Goal: Transaction & Acquisition: Purchase product/service

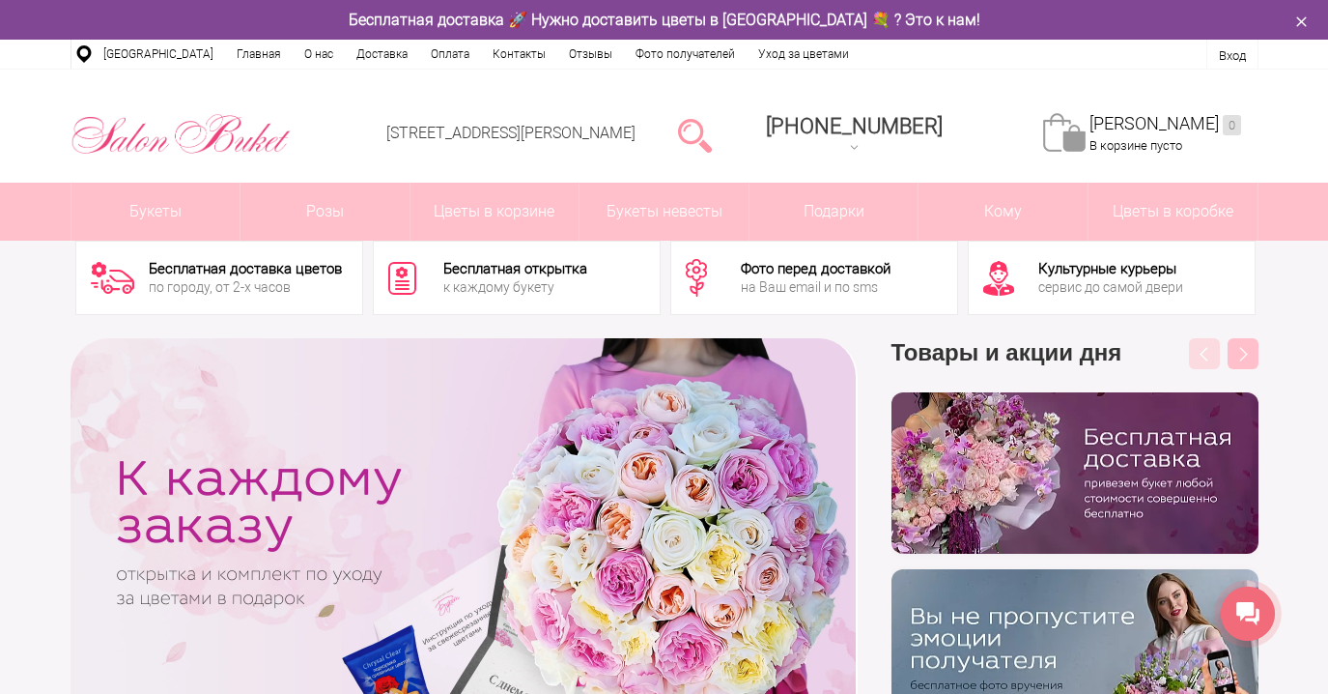
drag, startPoint x: 209, startPoint y: 293, endPoint x: 285, endPoint y: 289, distance: 76.4
click at [285, 289] on div "по городу, от 2-х часов" at bounding box center [245, 287] width 193 height 14
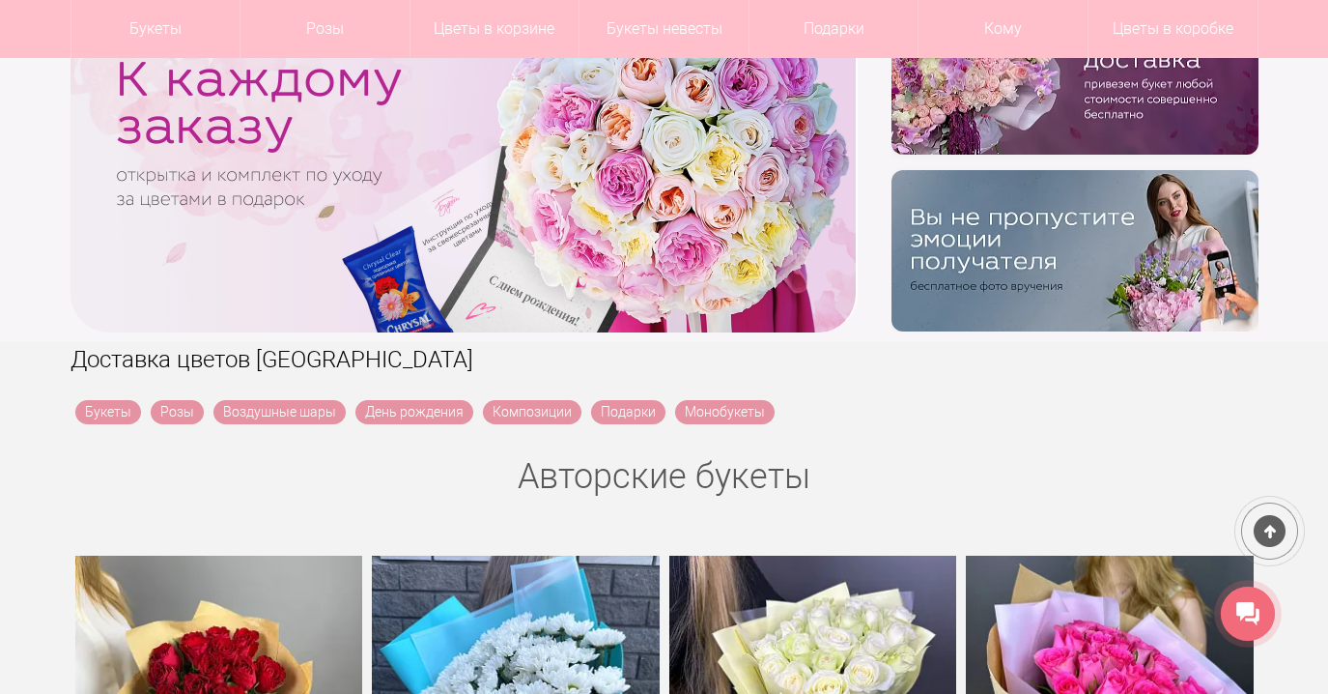
scroll to position [374, 0]
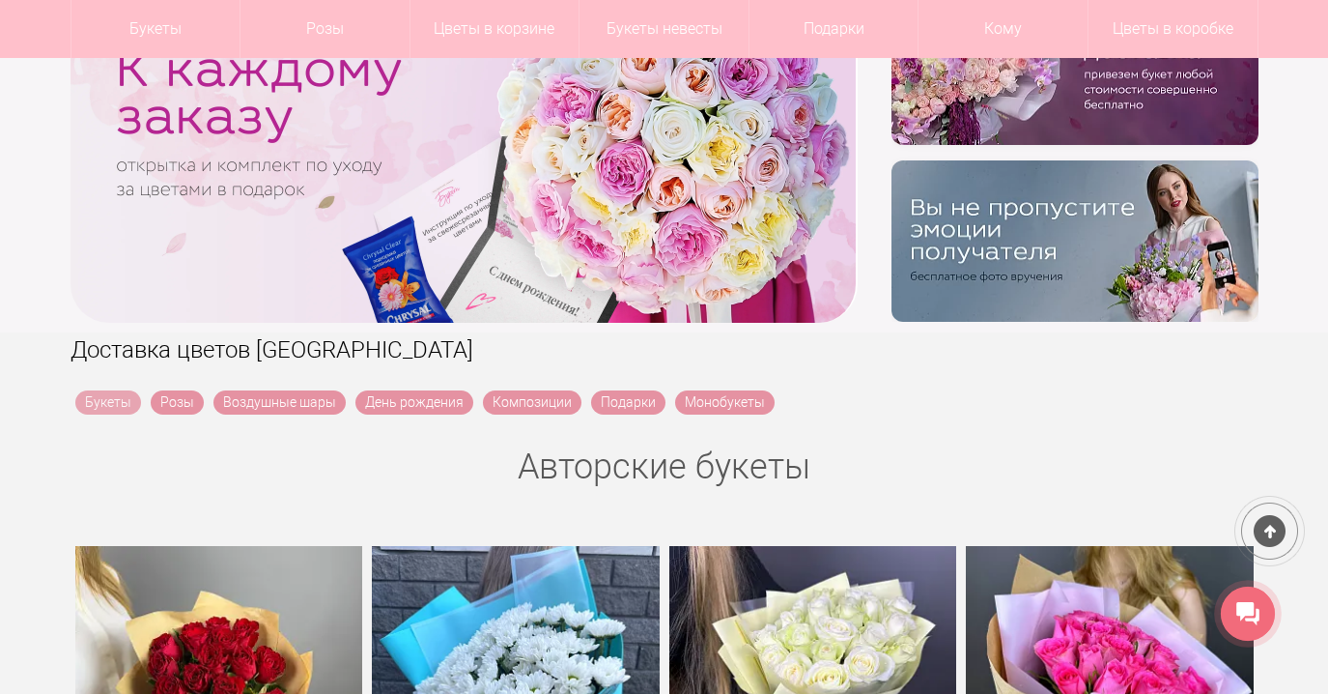
click at [112, 399] on link "Букеты" at bounding box center [108, 402] width 66 height 24
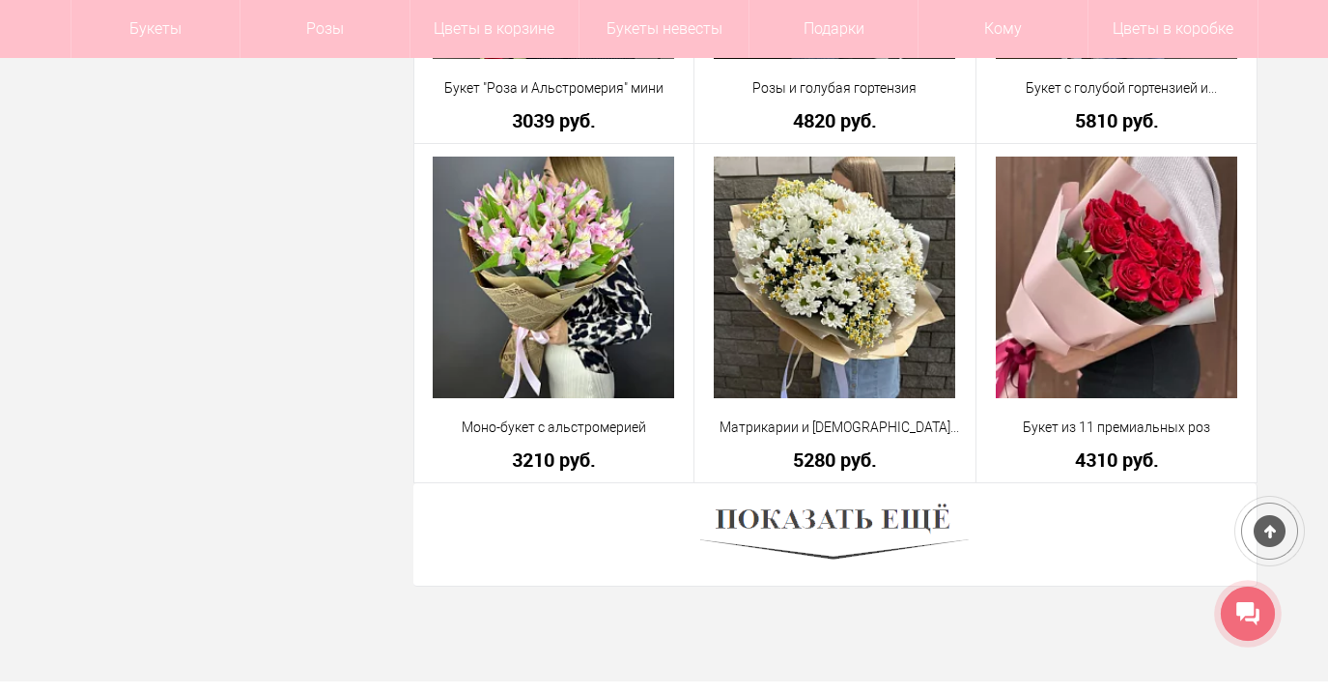
click at [738, 535] on img at bounding box center [834, 534] width 269 height 73
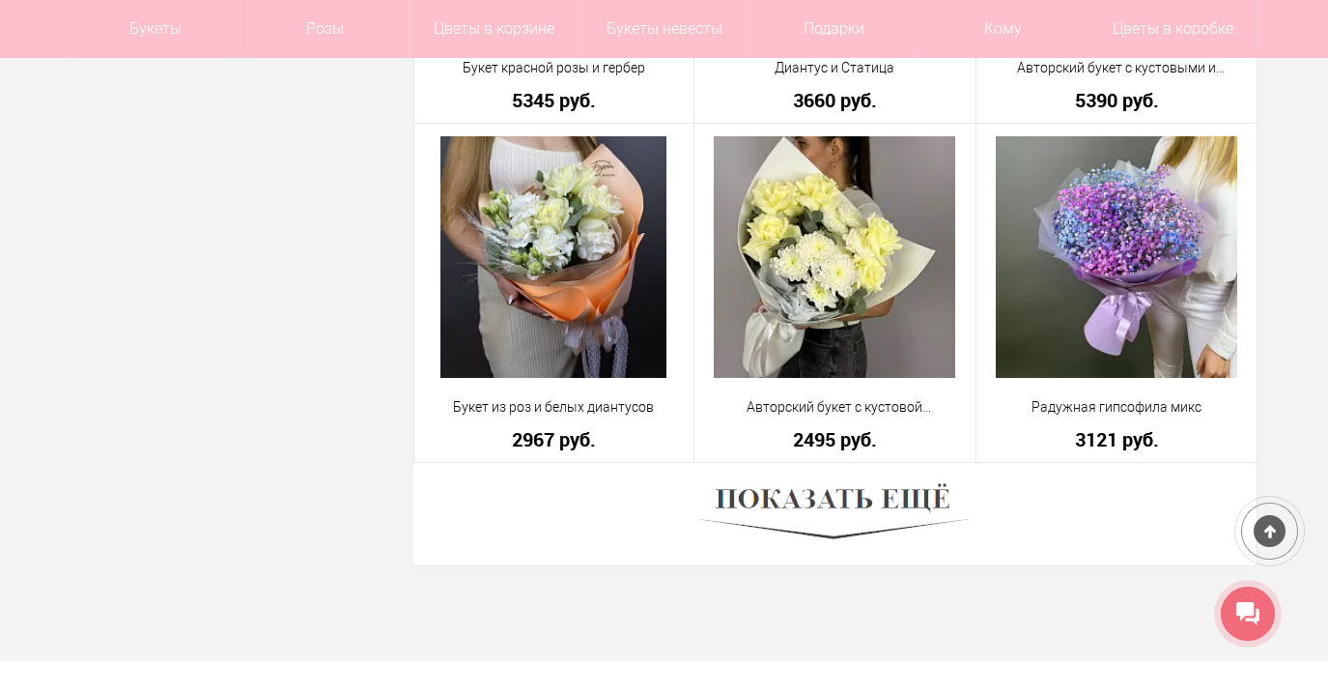
scroll to position [10739, 0]
click at [913, 501] on img at bounding box center [834, 513] width 269 height 73
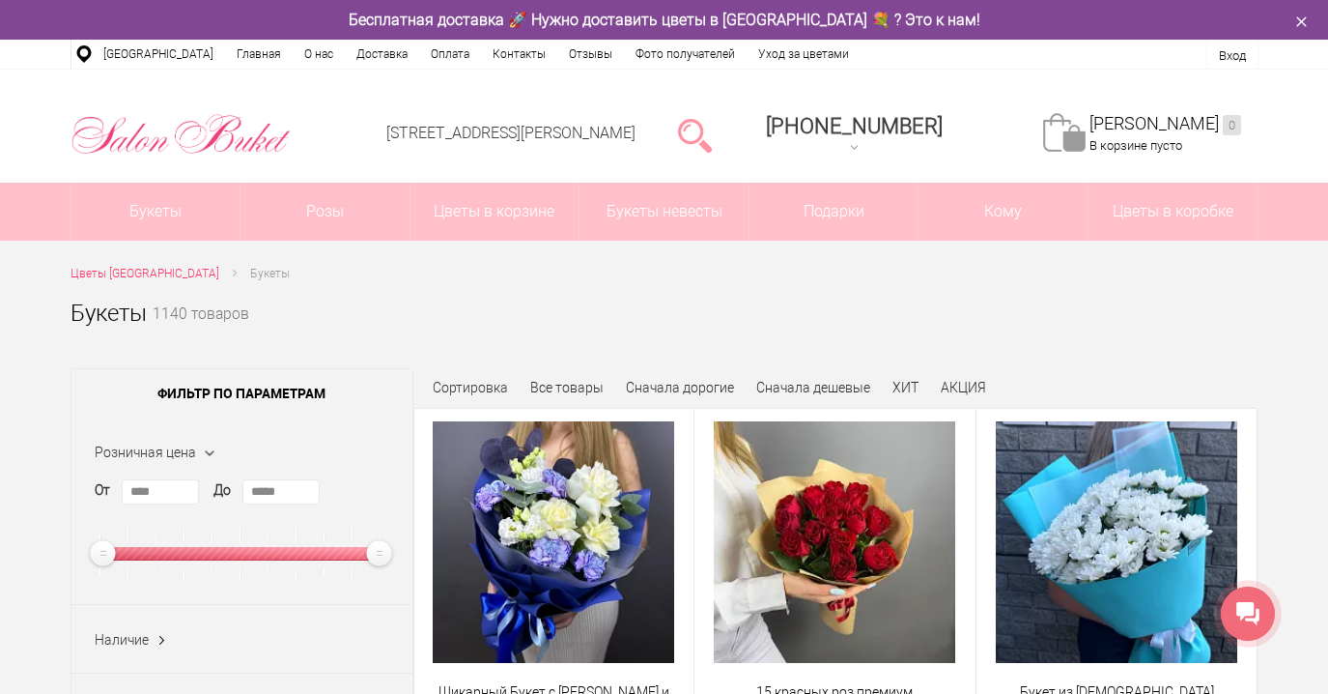
scroll to position [0, 0]
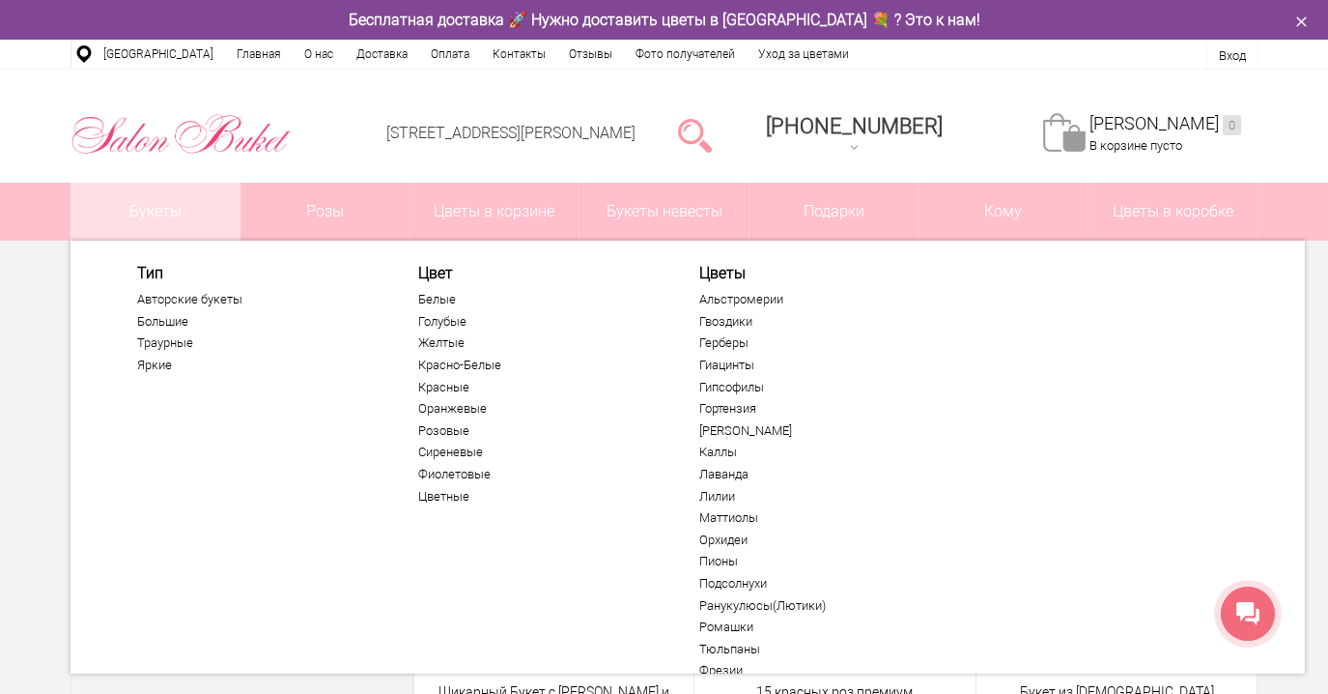
click at [192, 233] on link "Букеты" at bounding box center [155, 212] width 169 height 58
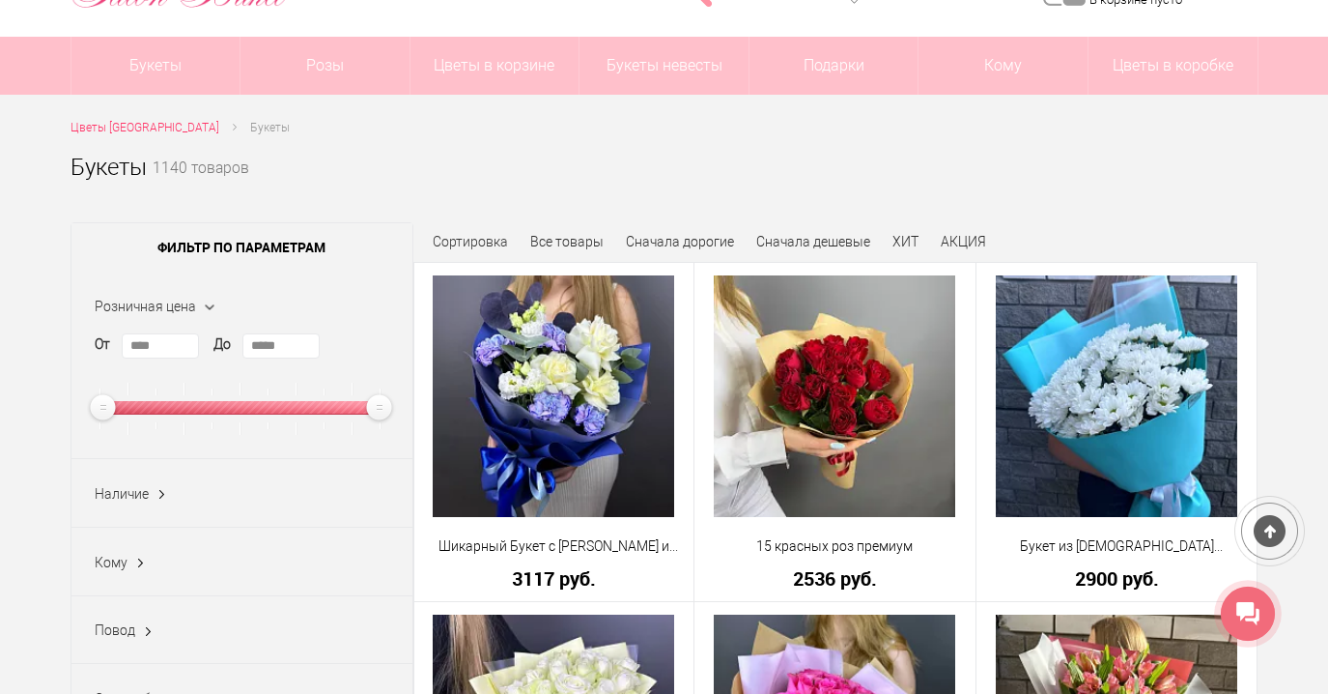
scroll to position [161, 0]
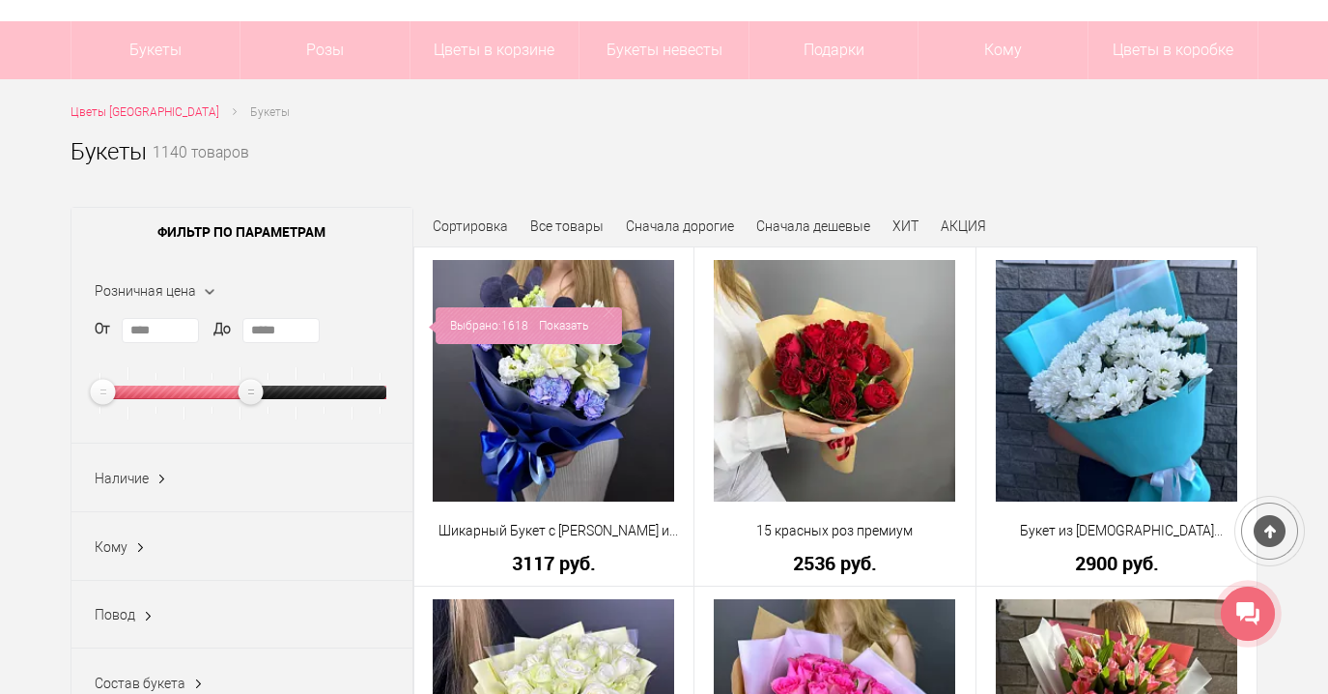
type input "*****"
drag, startPoint x: 385, startPoint y: 392, endPoint x: 255, endPoint y: 386, distance: 129.6
click at [255, 386] on ins at bounding box center [250, 392] width 33 height 33
click at [572, 325] on link "Показать" at bounding box center [563, 325] width 49 height 37
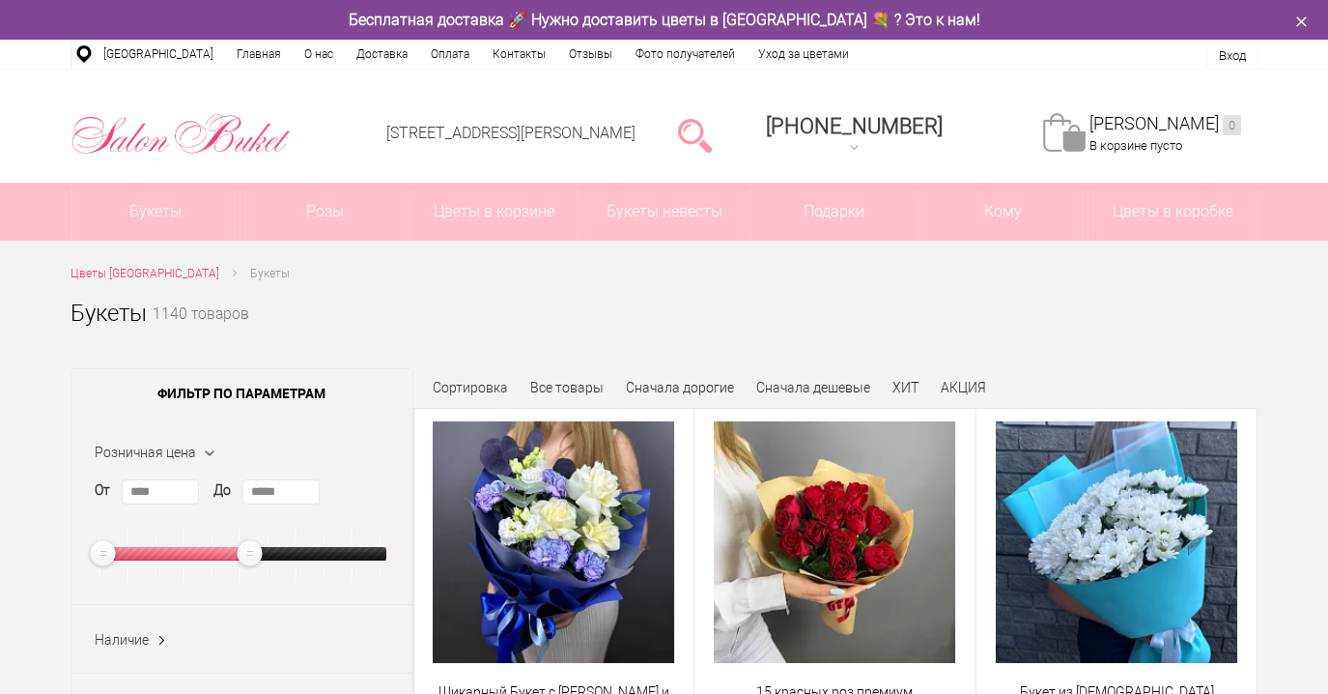
click at [160, 480] on input "****" at bounding box center [160, 491] width 77 height 25
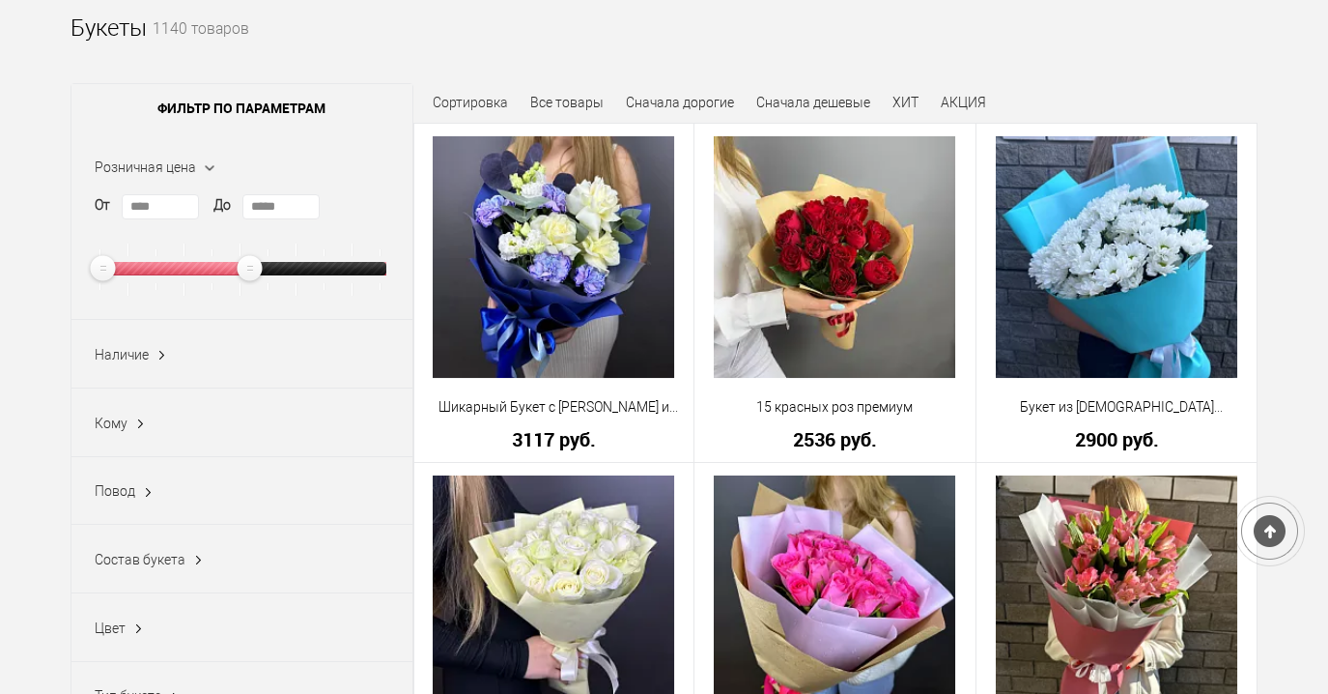
scroll to position [302, 0]
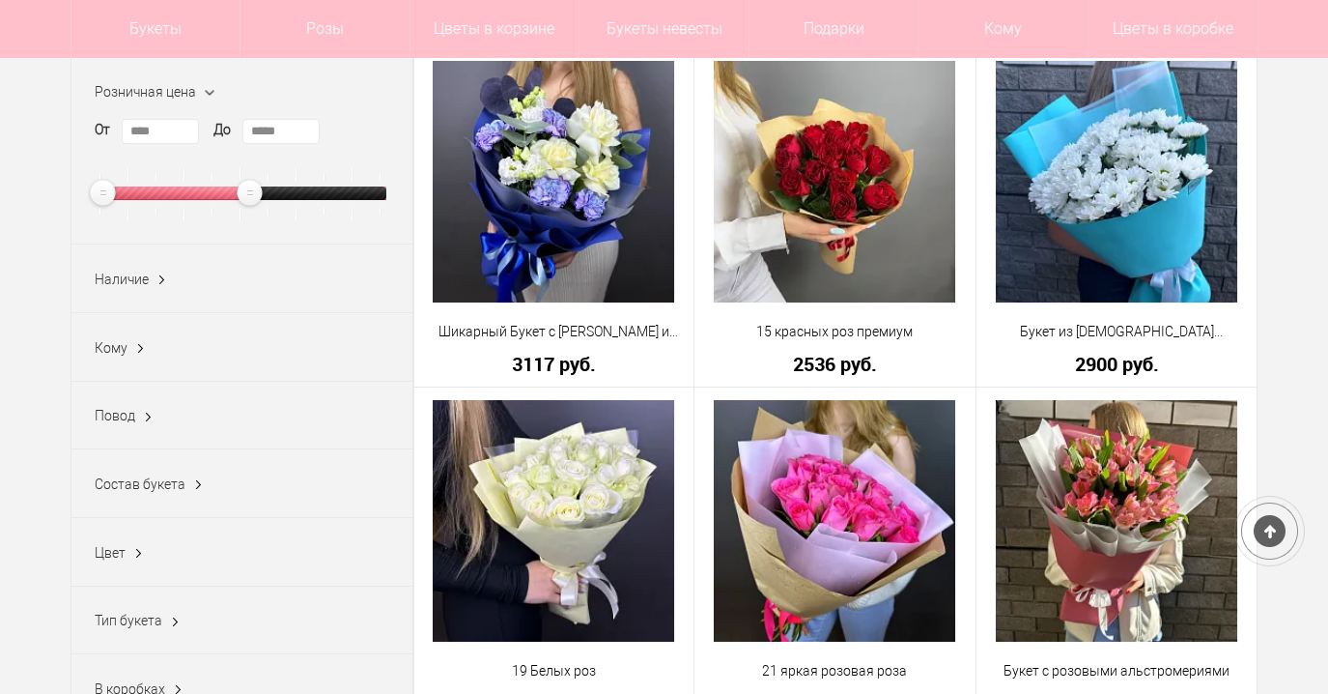
click at [160, 292] on ins at bounding box center [162, 280] width 20 height 25
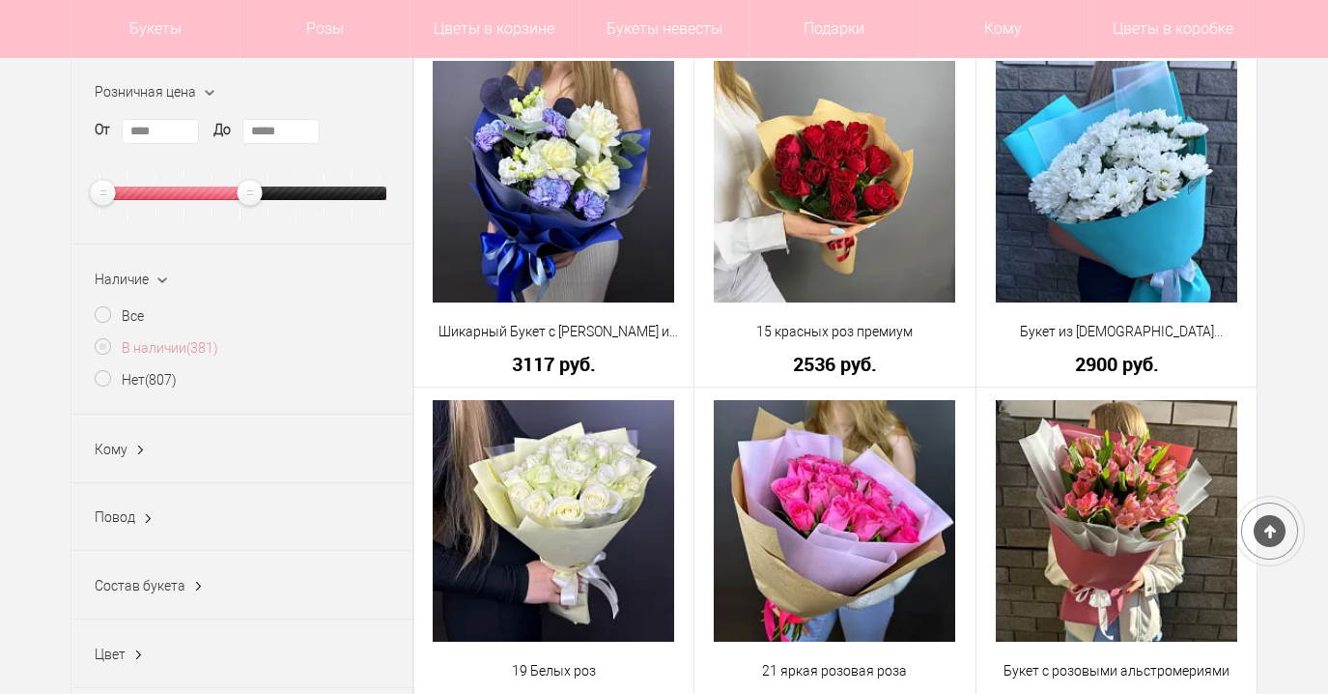
click at [102, 345] on label "В наличии (381)" at bounding box center [157, 348] width 124 height 20
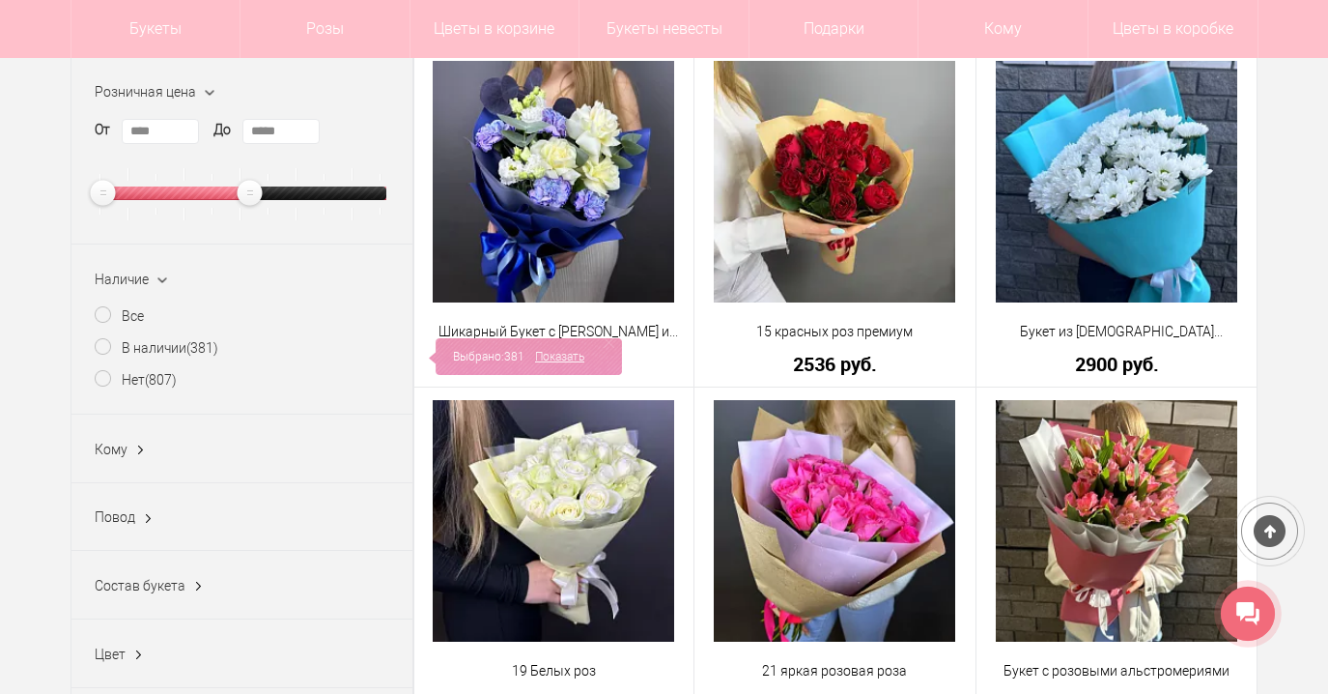
click at [566, 354] on link "Показать" at bounding box center [559, 356] width 49 height 37
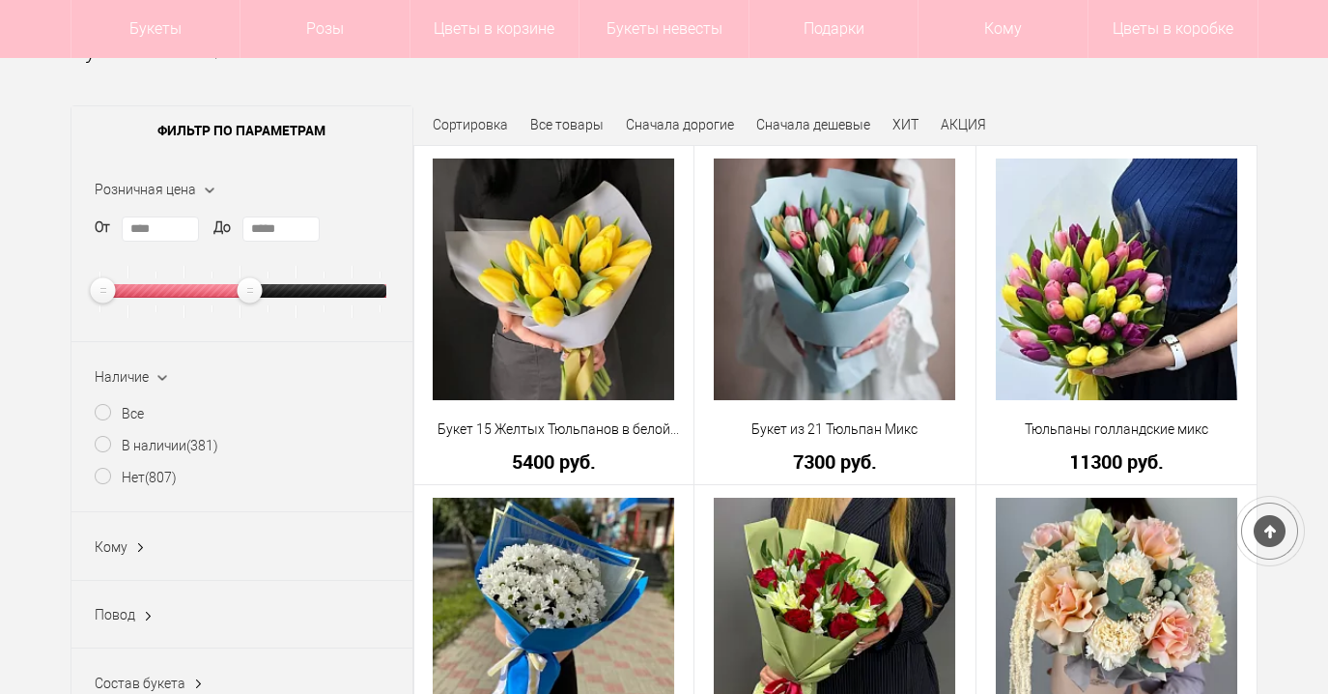
scroll to position [209, 0]
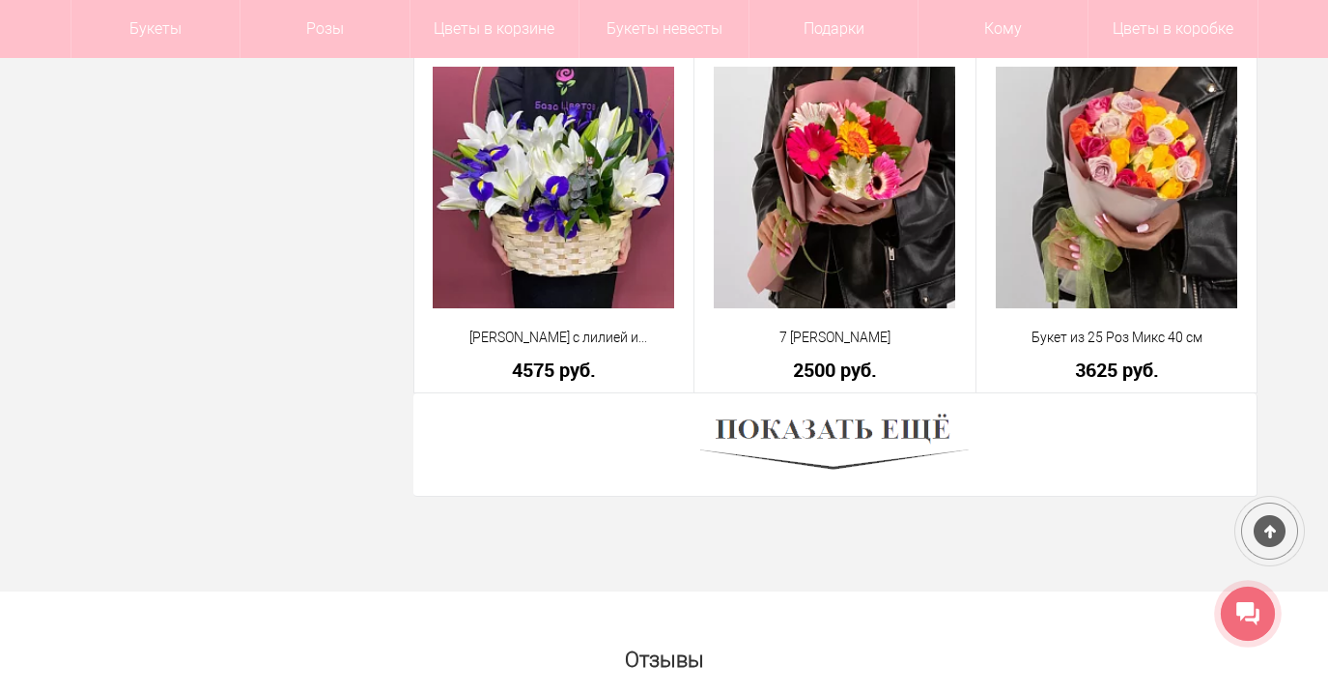
scroll to position [5383, 0]
click at [921, 430] on img at bounding box center [834, 444] width 269 height 73
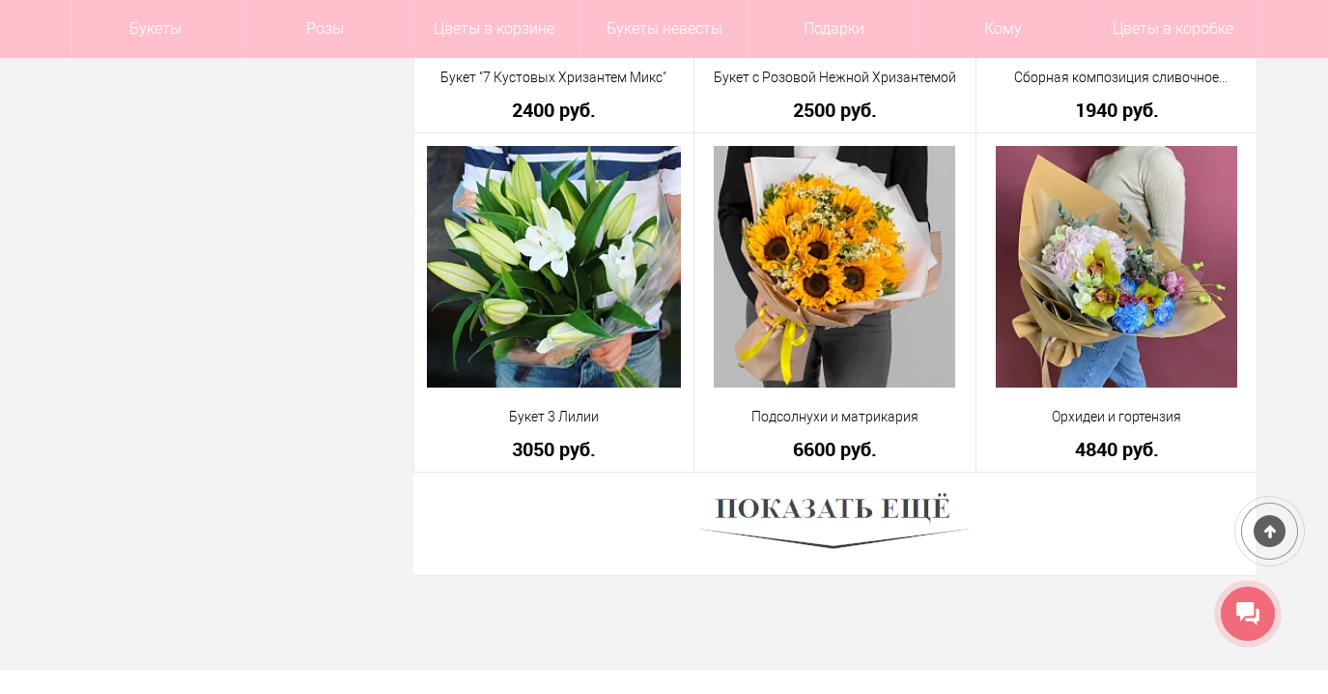
scroll to position [10740, 0]
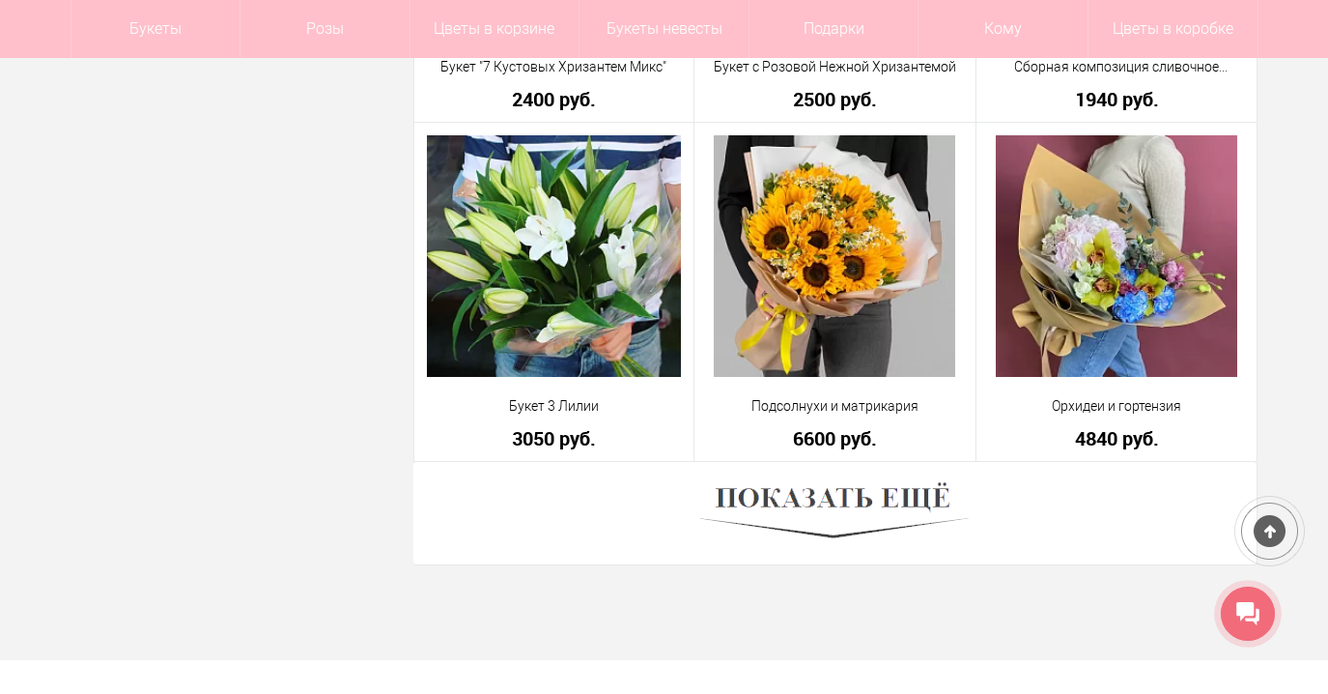
click at [755, 513] on img at bounding box center [834, 512] width 269 height 73
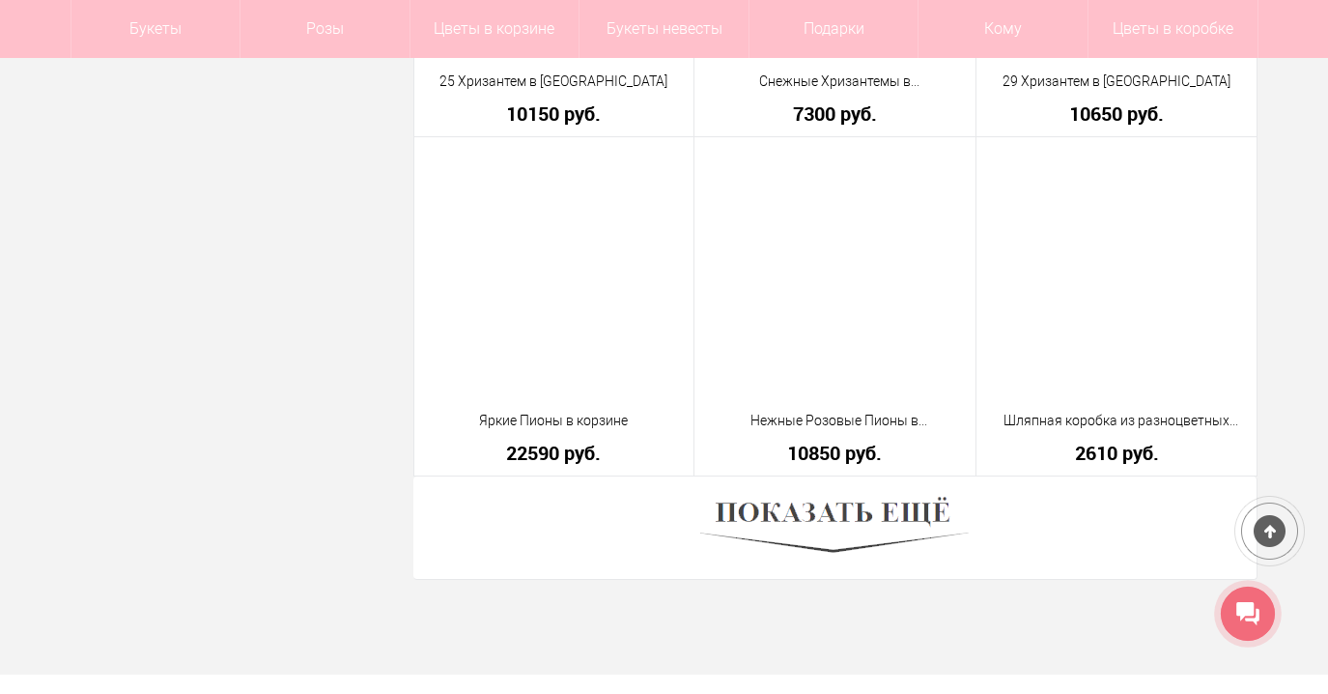
scroll to position [16151, 0]
